Goal: Information Seeking & Learning: Learn about a topic

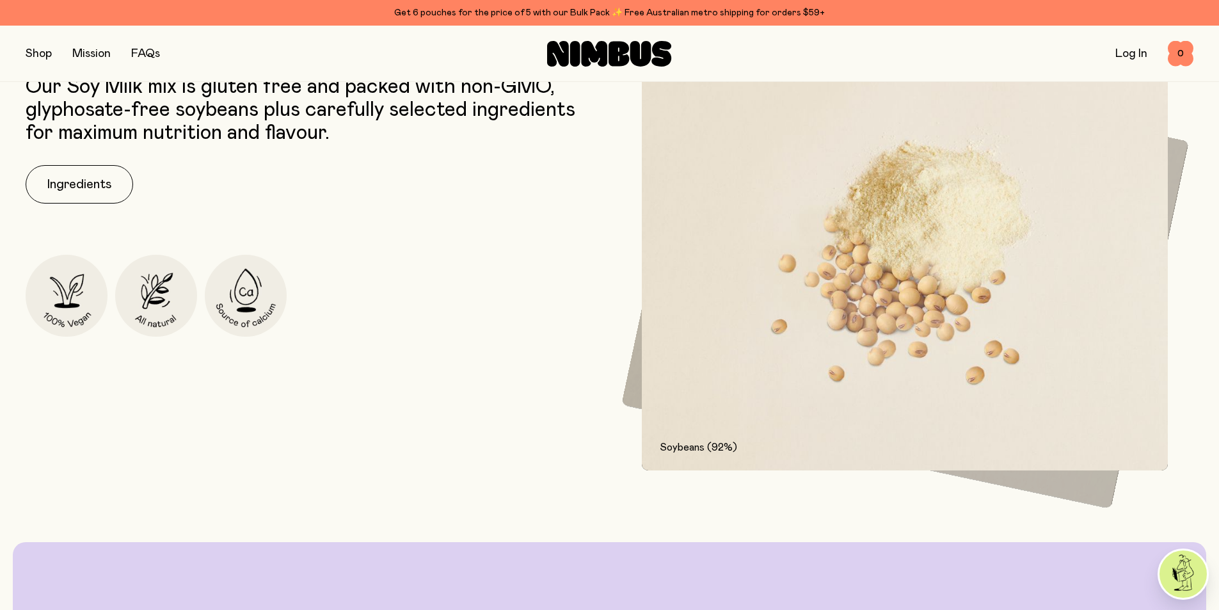
scroll to position [1856, 0]
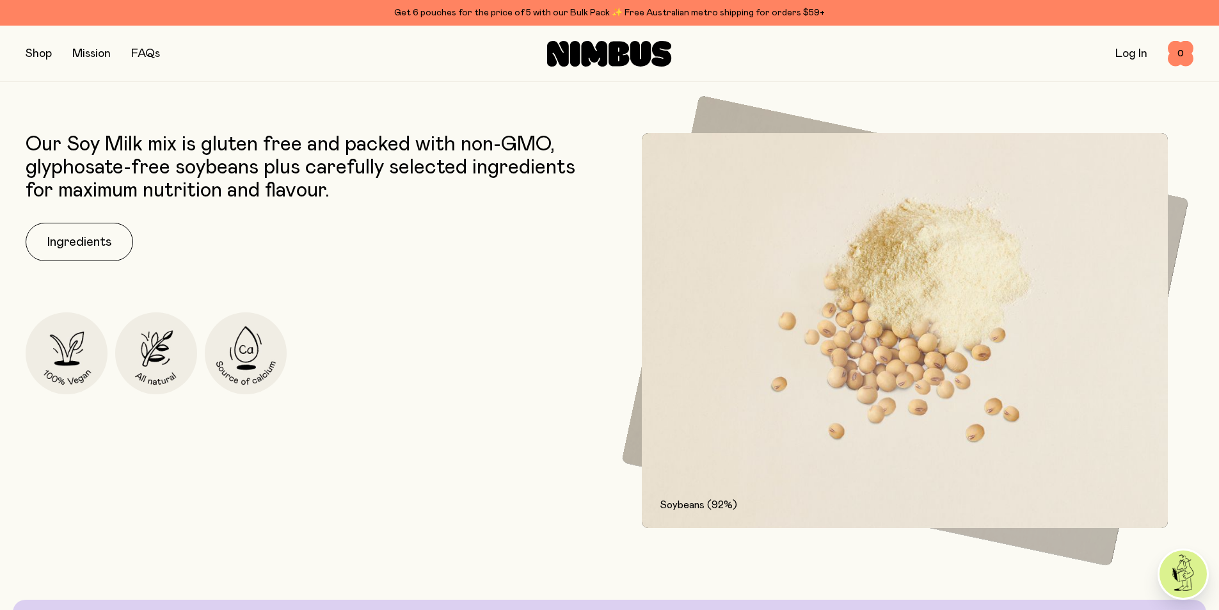
click at [1046, 316] on img at bounding box center [905, 330] width 527 height 395
click at [867, 333] on img at bounding box center [905, 330] width 527 height 395
click at [812, 435] on img at bounding box center [905, 330] width 527 height 395
click at [726, 509] on p "Soybeans (92%)" at bounding box center [905, 504] width 491 height 15
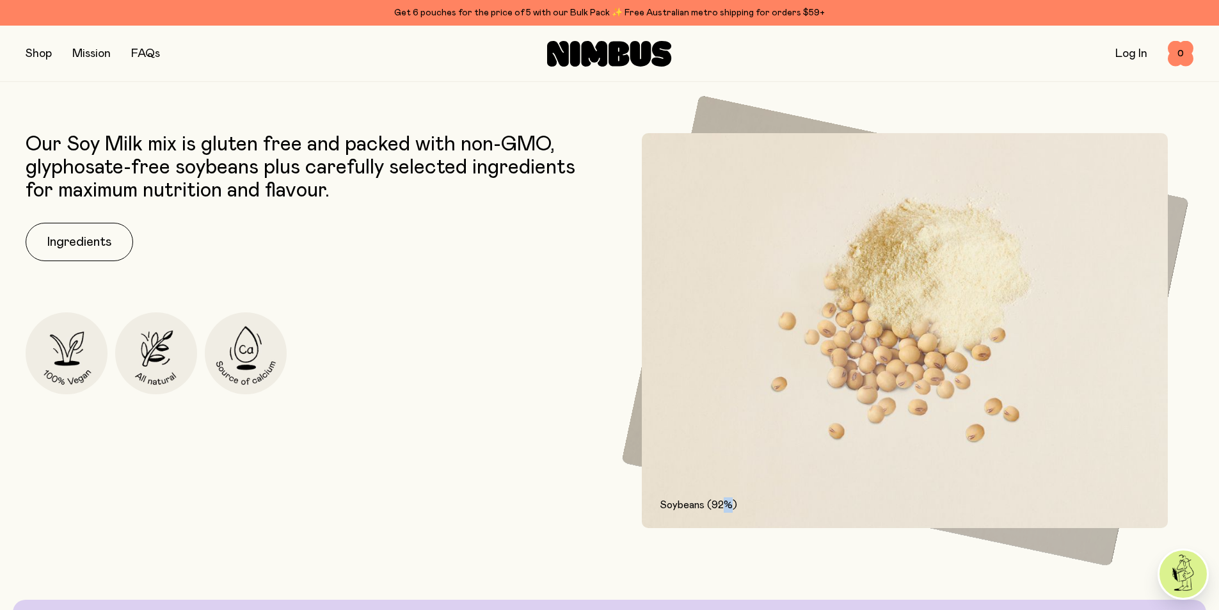
click at [887, 419] on img at bounding box center [905, 330] width 527 height 395
click at [884, 419] on img at bounding box center [905, 330] width 527 height 395
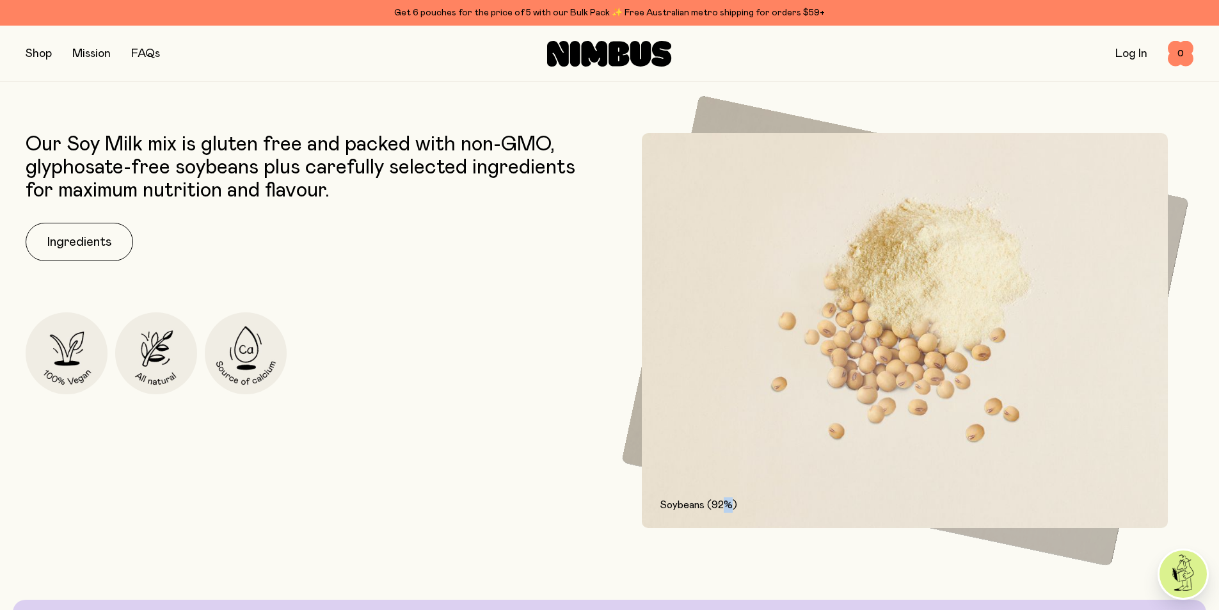
click at [886, 398] on img at bounding box center [905, 330] width 527 height 395
click at [880, 404] on img at bounding box center [905, 330] width 527 height 395
click at [47, 248] on button "Ingredients" at bounding box center [80, 242] width 108 height 38
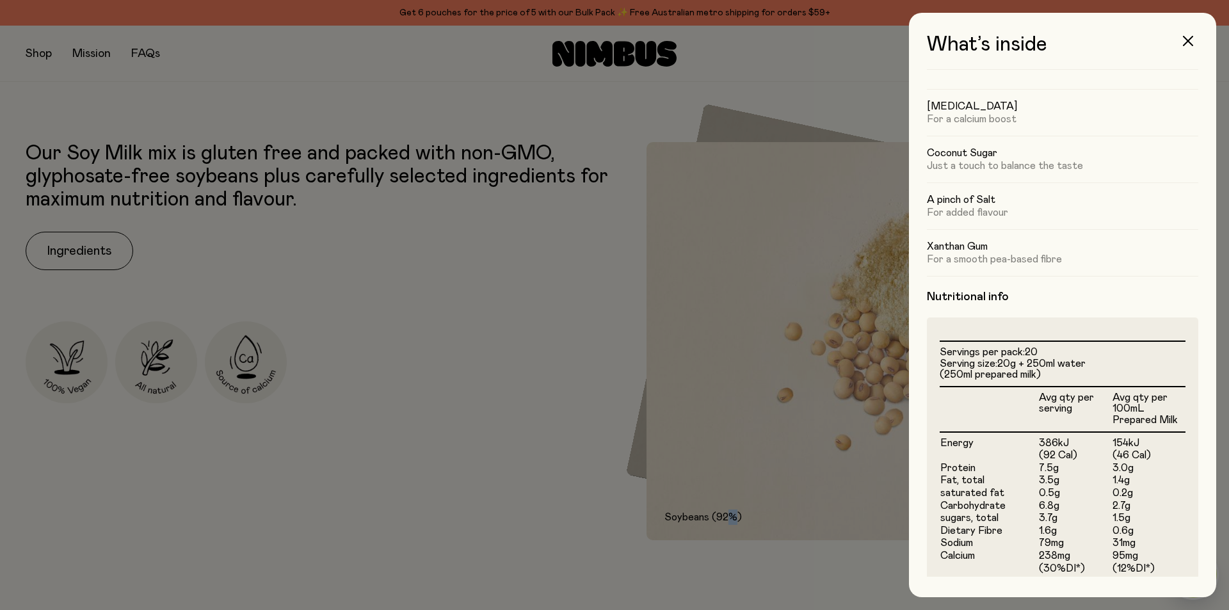
scroll to position [0, 0]
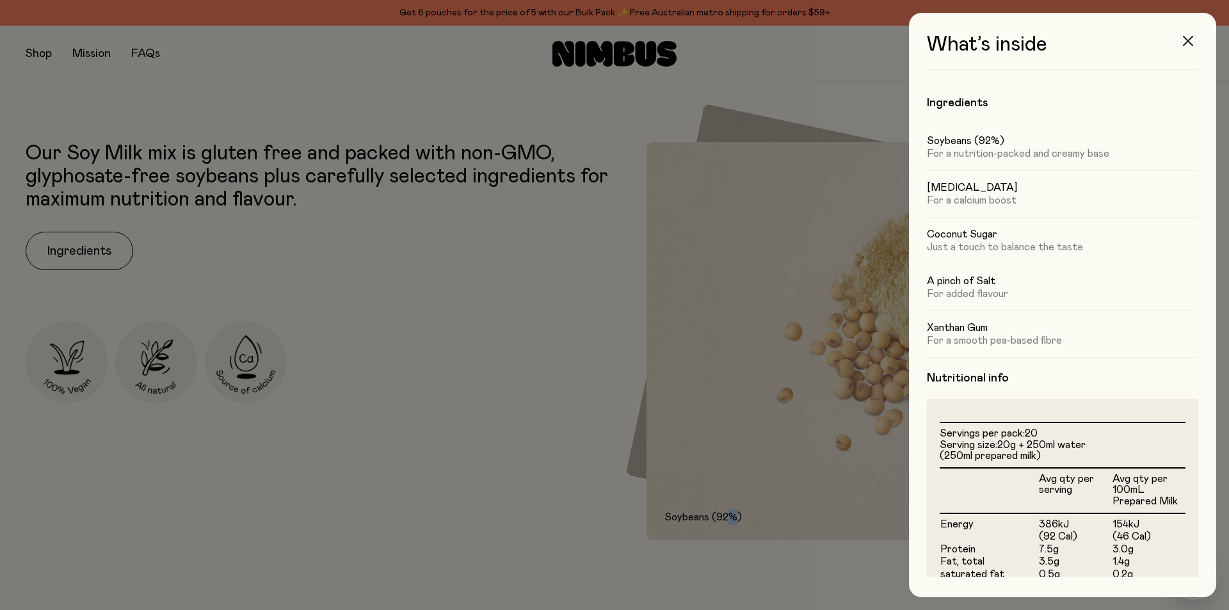
click at [1184, 42] on icon "button" at bounding box center [1188, 41] width 10 height 10
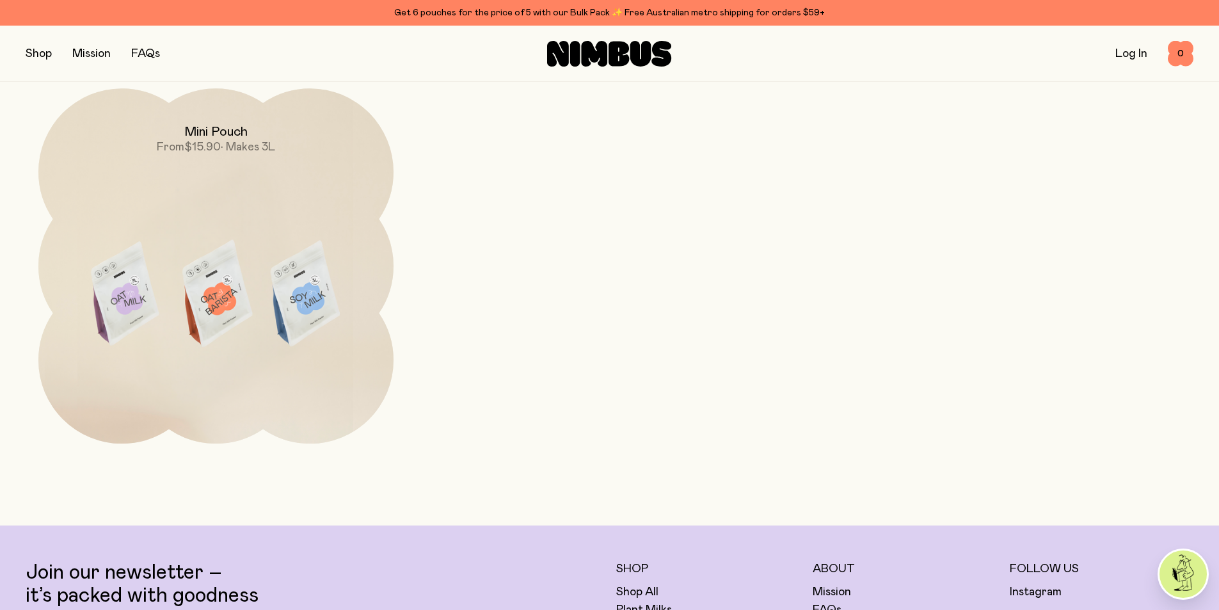
scroll to position [4993, 0]
